Goal: Information Seeking & Learning: Learn about a topic

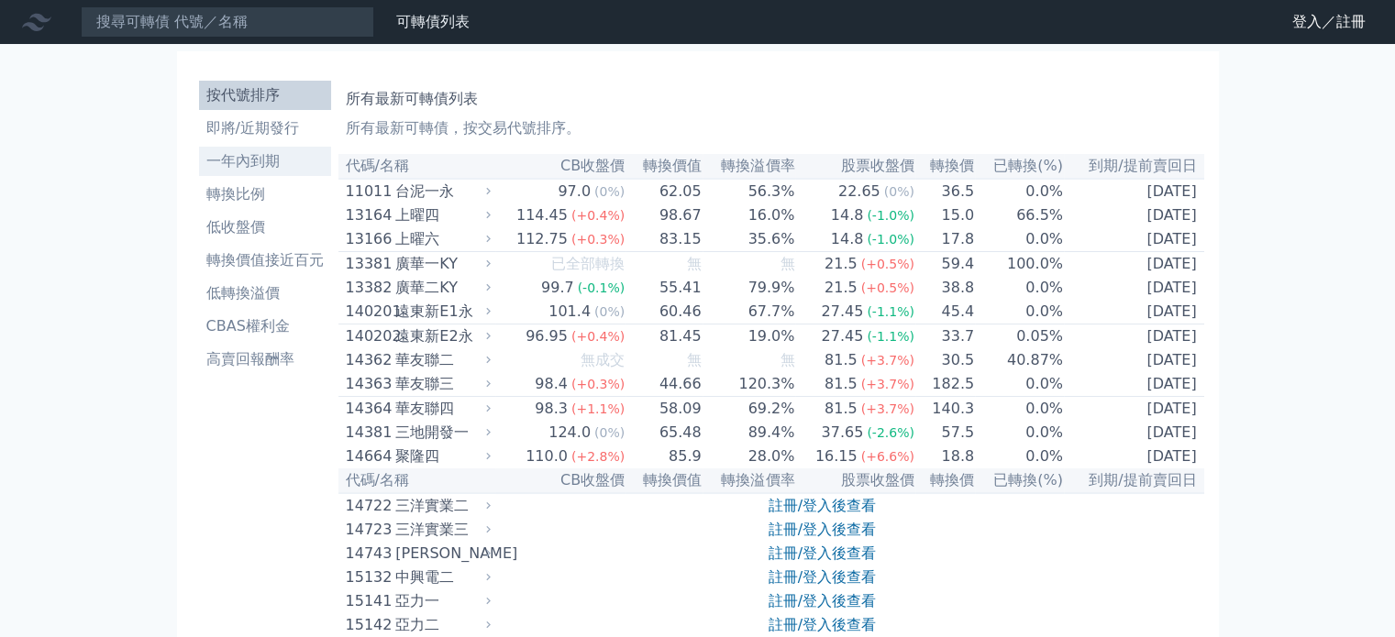
click at [282, 156] on li "一年內到期" at bounding box center [265, 161] width 132 height 22
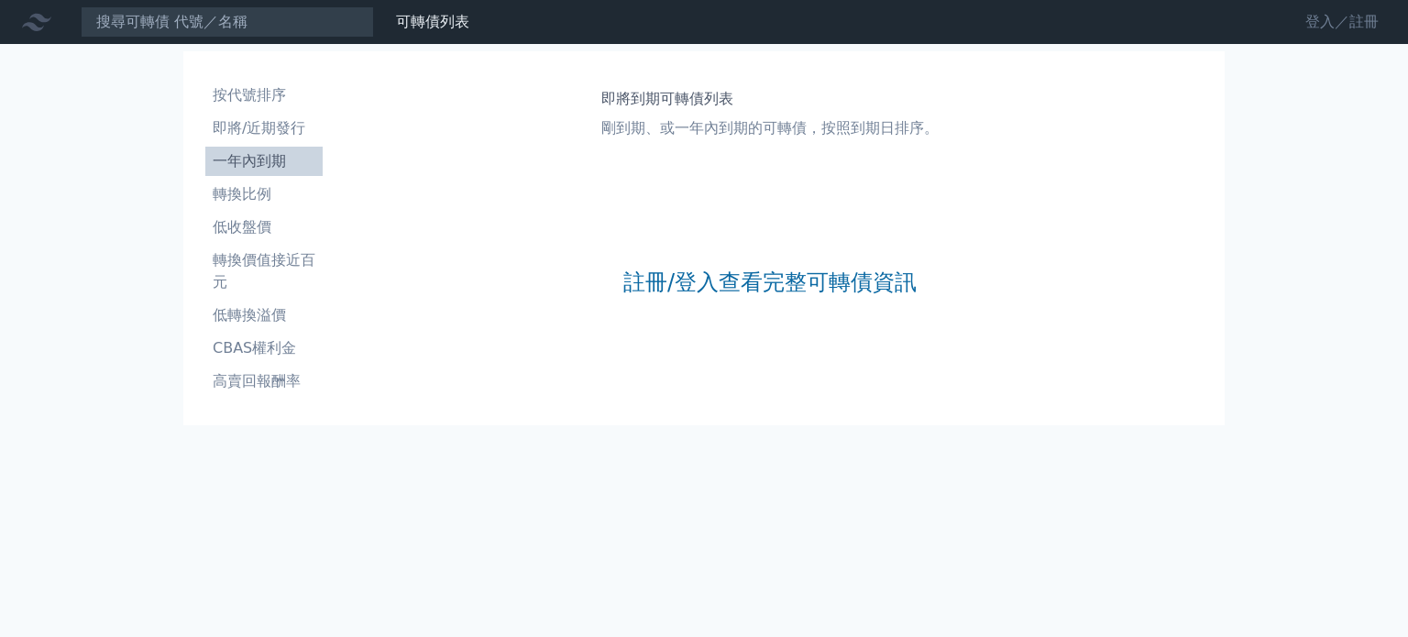
click at [1318, 17] on link "登入／註冊" at bounding box center [1342, 21] width 103 height 29
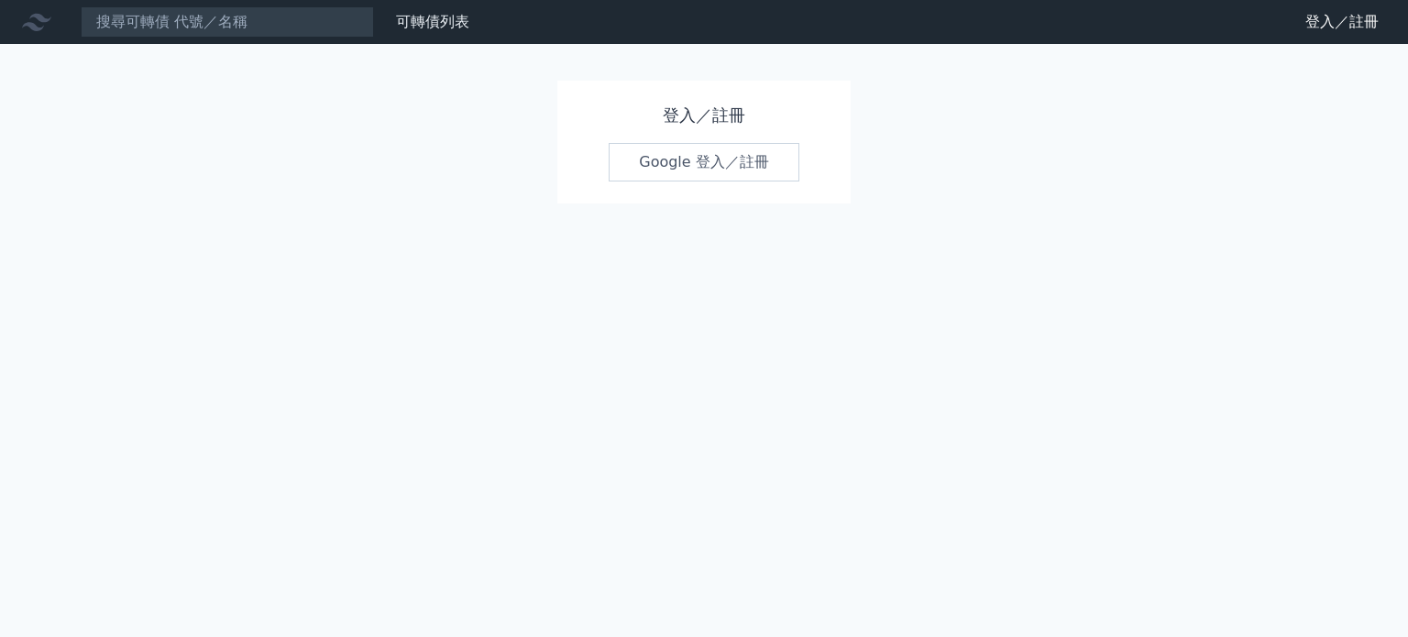
click at [725, 160] on link "Google 登入／註冊" at bounding box center [704, 162] width 191 height 39
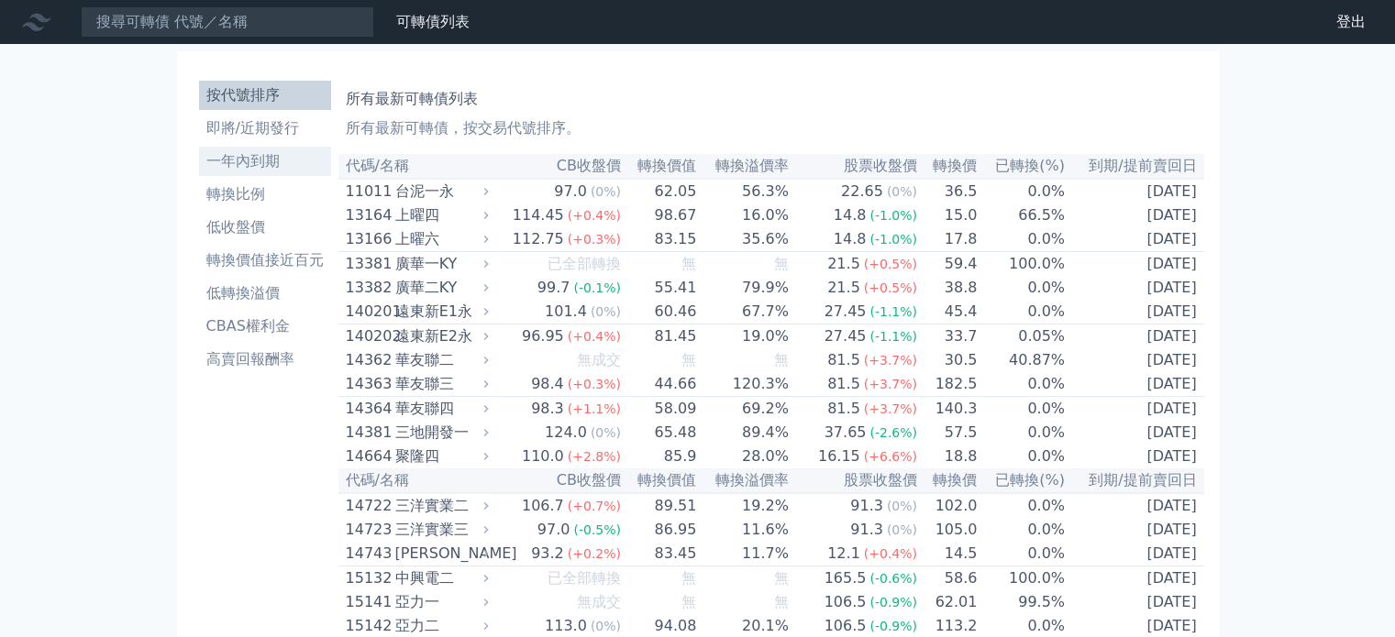
click at [259, 157] on li "一年內到期" at bounding box center [265, 161] width 132 height 22
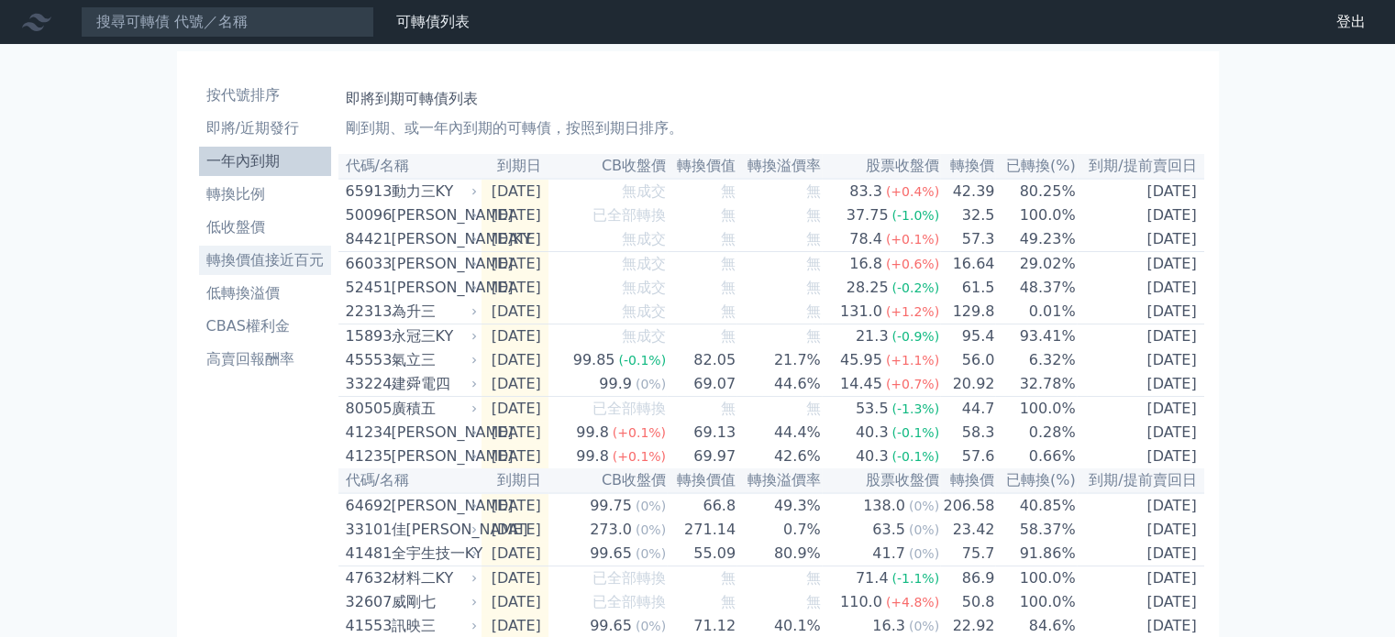
click at [253, 259] on li "轉換價值接近百元" at bounding box center [265, 260] width 132 height 22
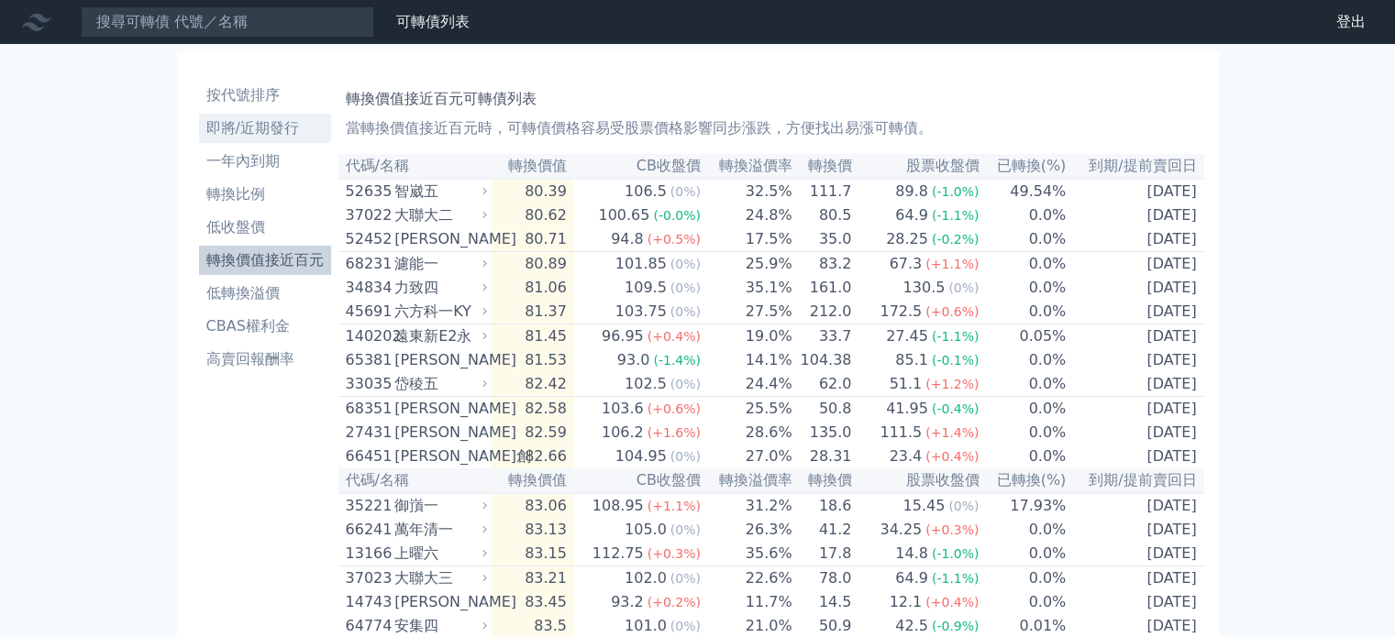
click at [257, 131] on li "即將/近期發行" at bounding box center [265, 128] width 132 height 22
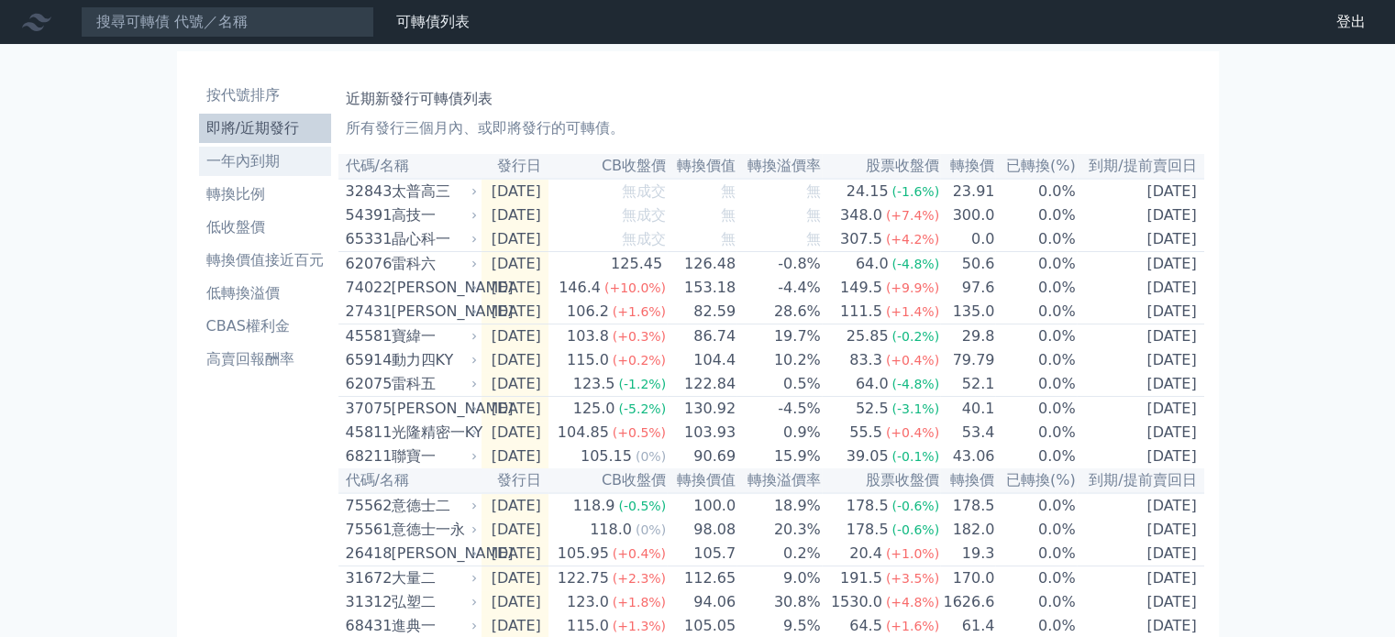
click at [277, 167] on li "一年內到期" at bounding box center [265, 161] width 132 height 22
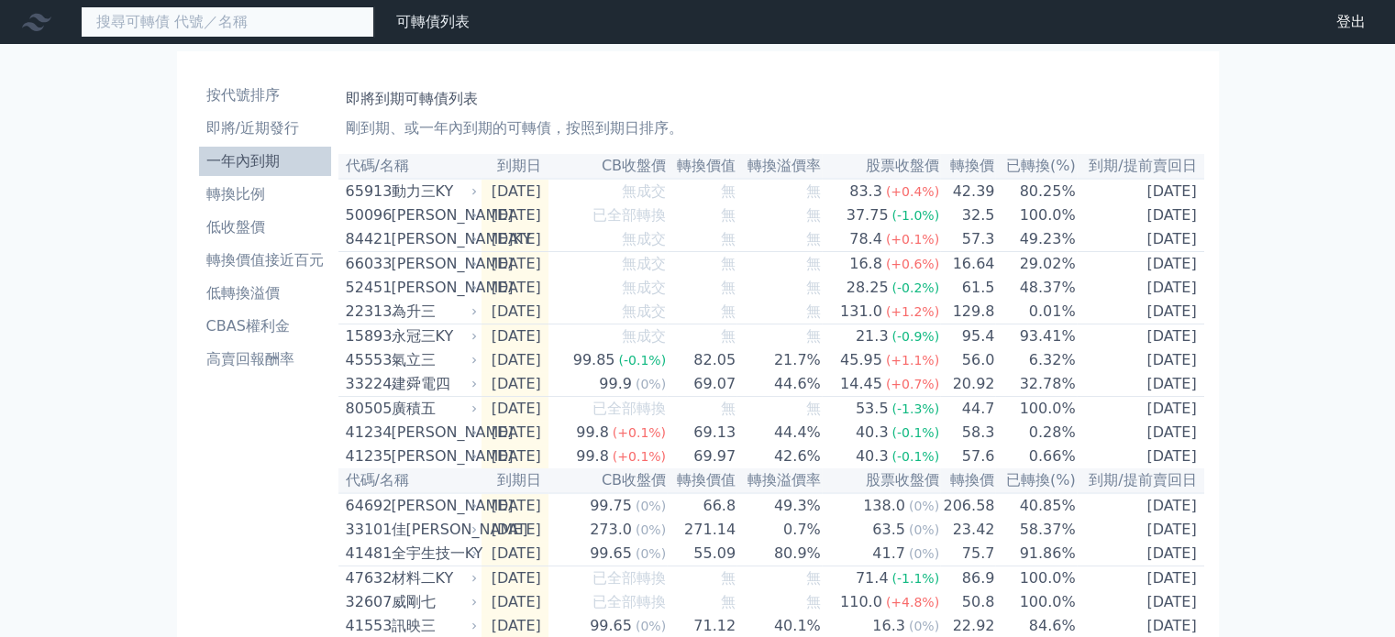
click at [313, 18] on input at bounding box center [227, 21] width 293 height 31
click at [313, 18] on input "ㄐㄧㄚ" at bounding box center [227, 21] width 293 height 31
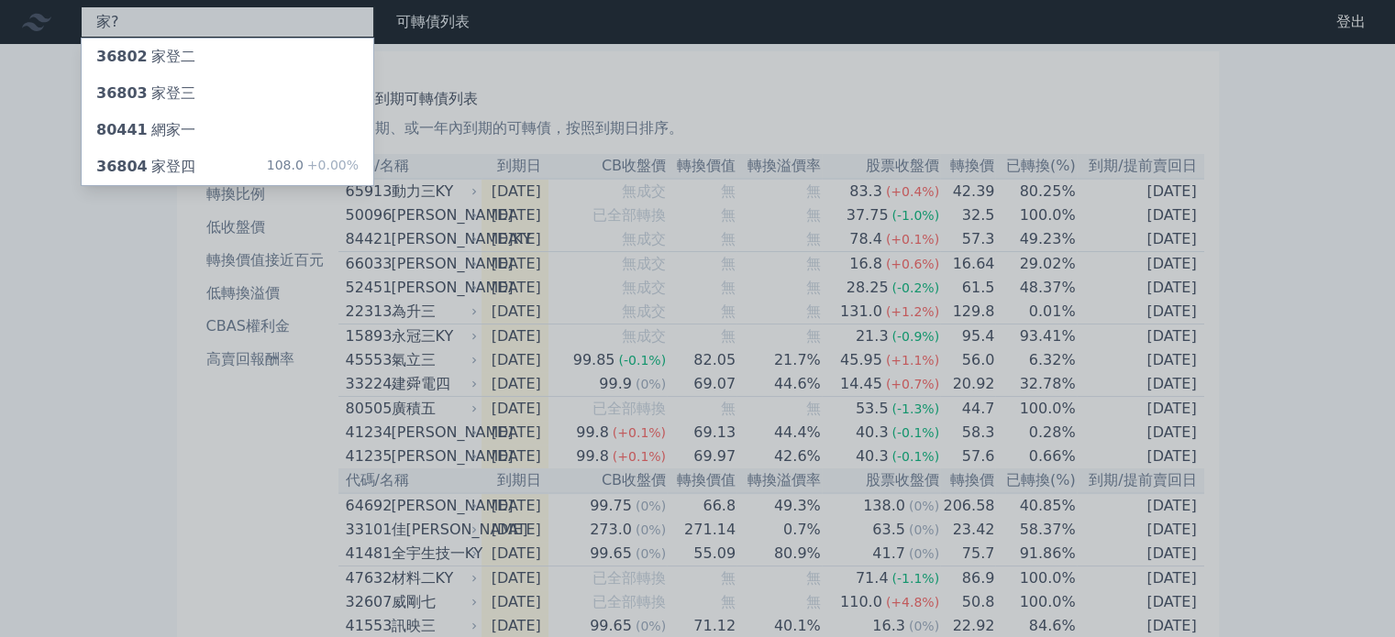
type input "家"
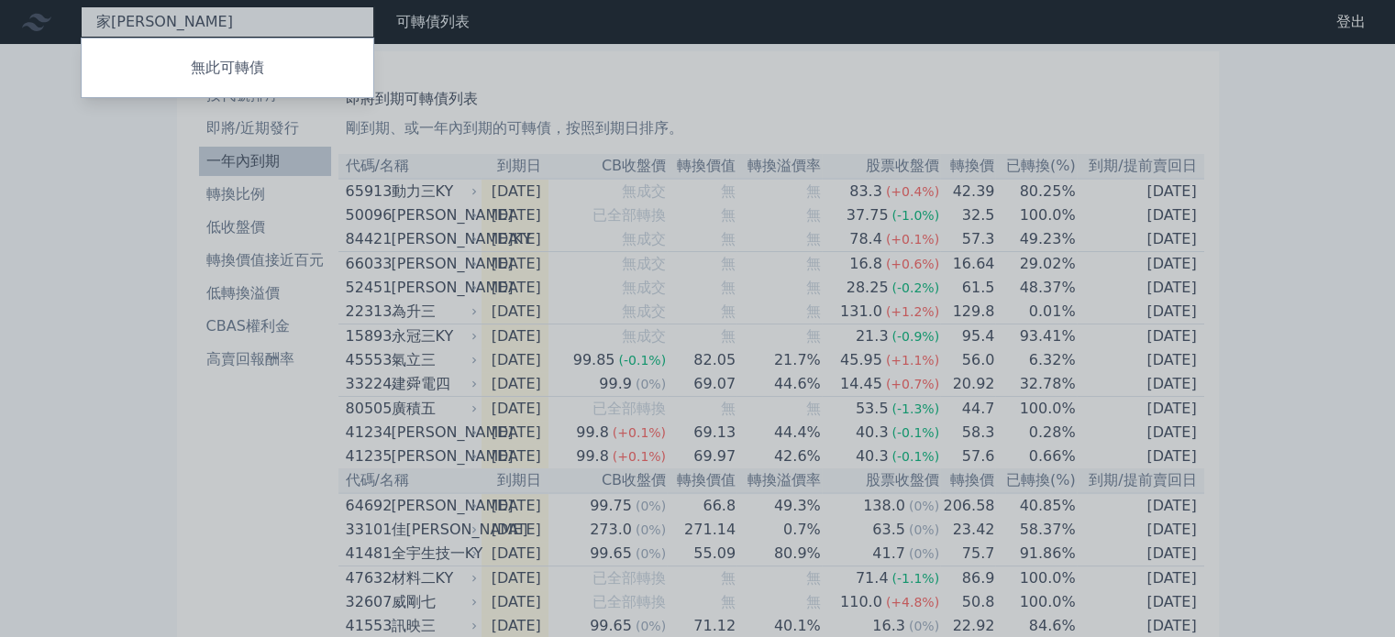
type input "家"
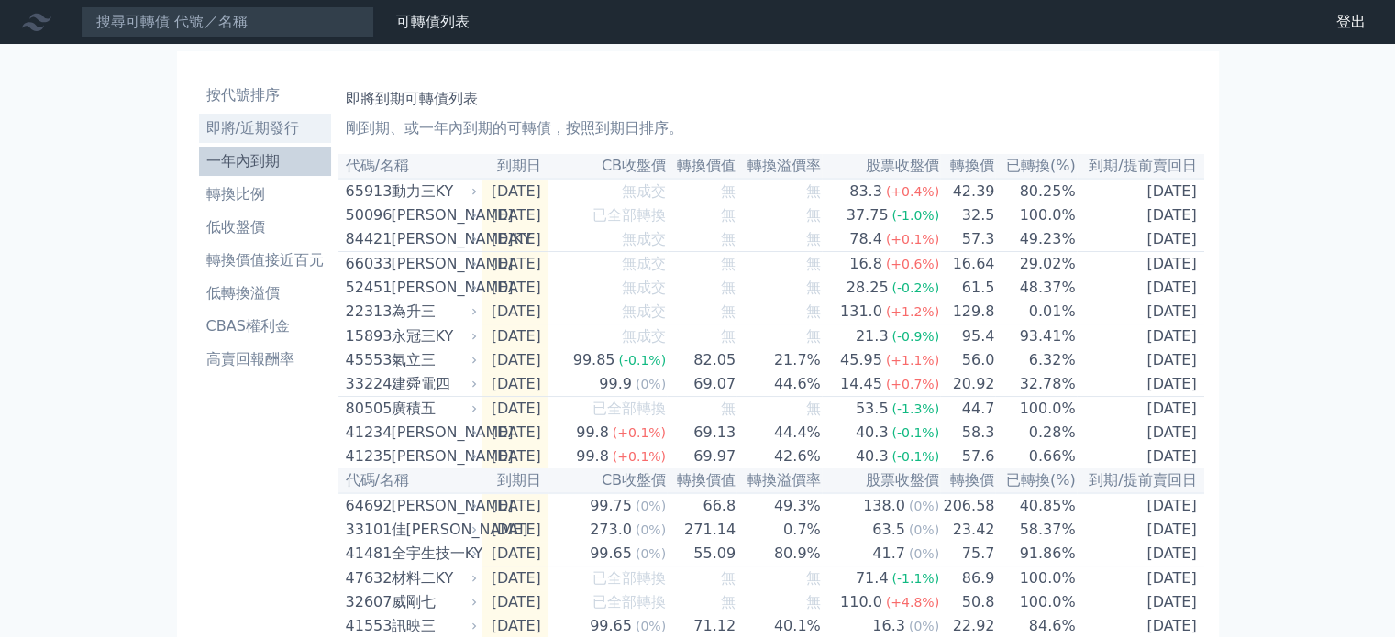
click at [262, 128] on li "即將/近期發行" at bounding box center [265, 128] width 132 height 22
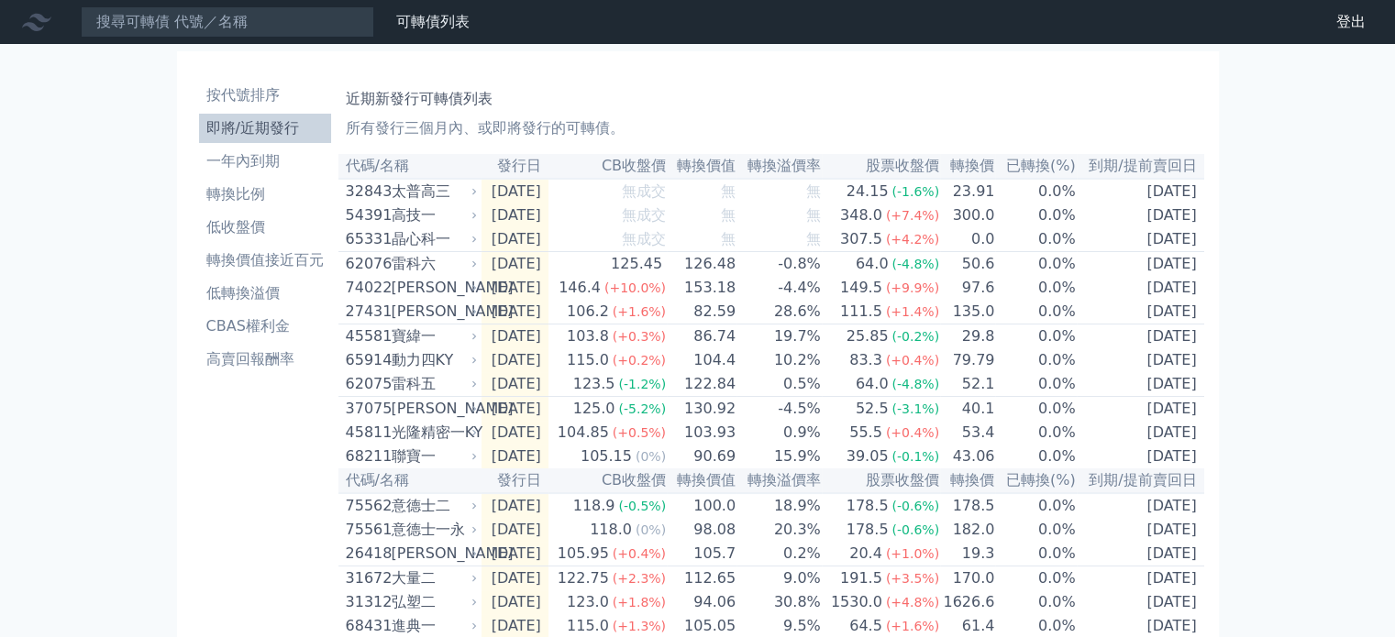
click at [224, 160] on li "一年內到期" at bounding box center [265, 161] width 132 height 22
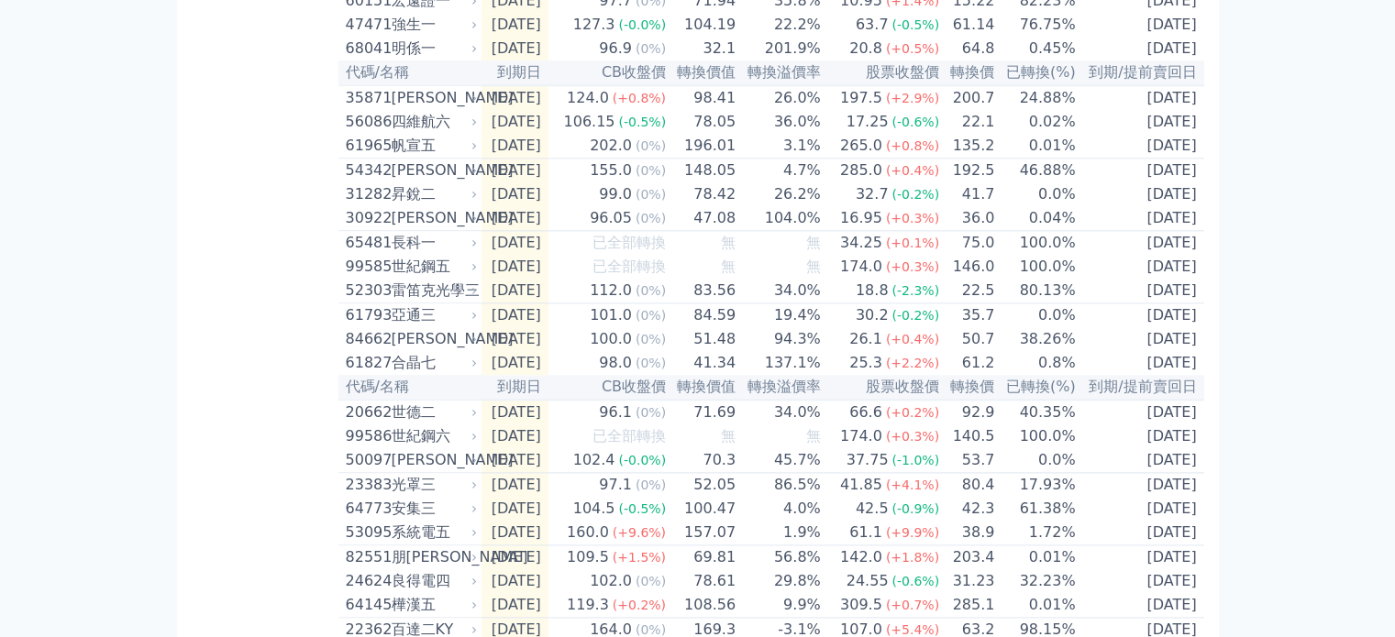
scroll to position [2311, 0]
